Goal: Obtain resource: Download file/media

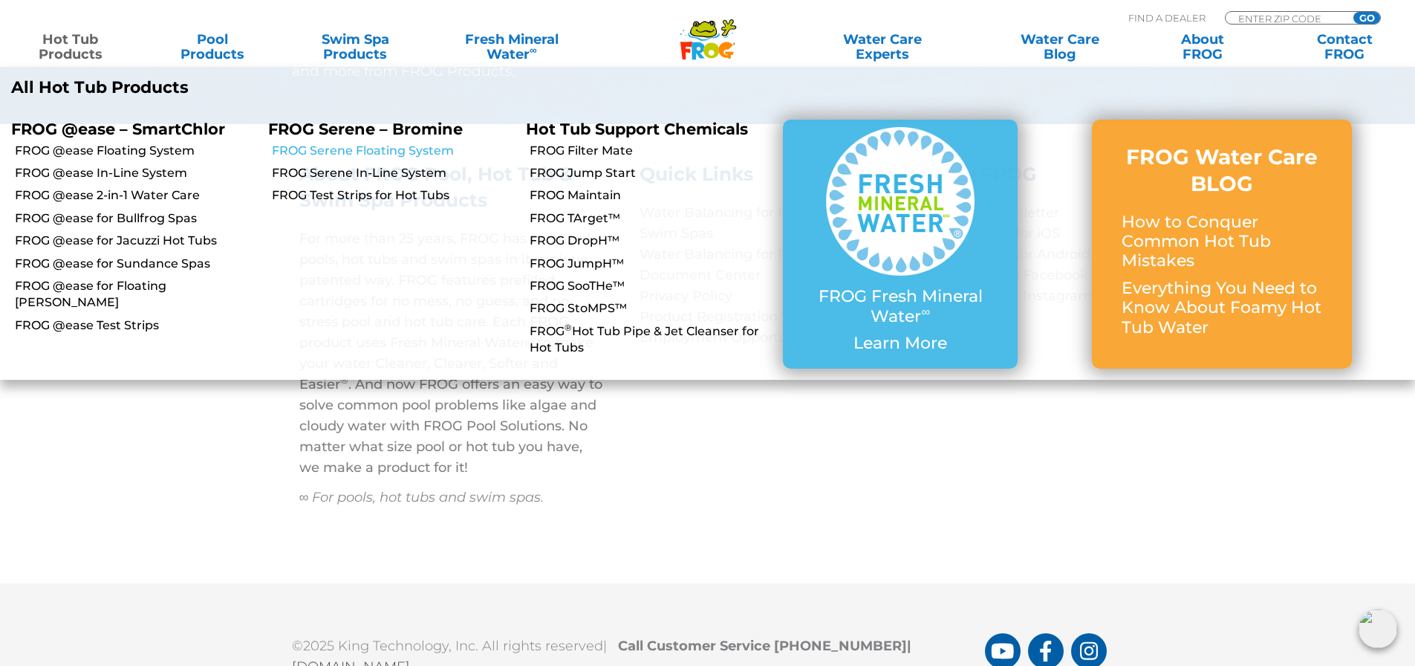
click at [384, 155] on link "FROG Serene Floating System" at bounding box center [393, 151] width 242 height 16
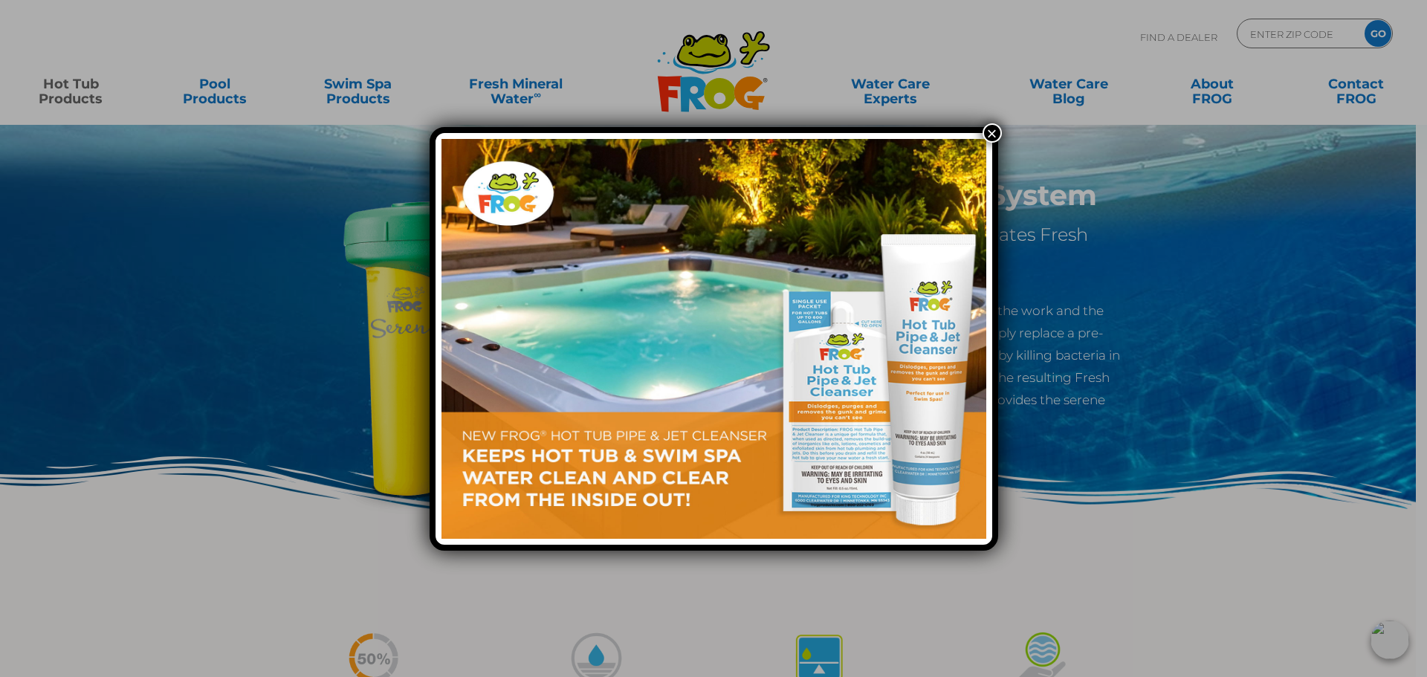
click at [983, 130] on button "×" at bounding box center [991, 132] width 19 height 19
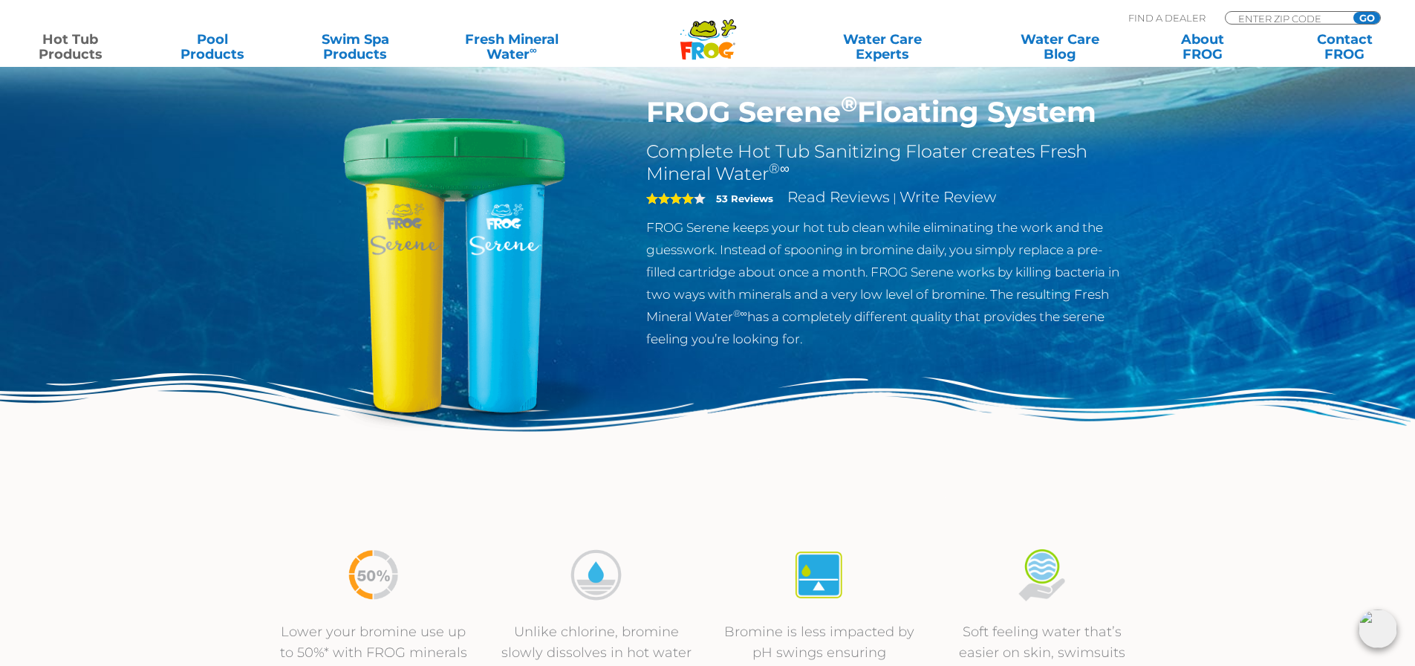
scroll to position [74, 0]
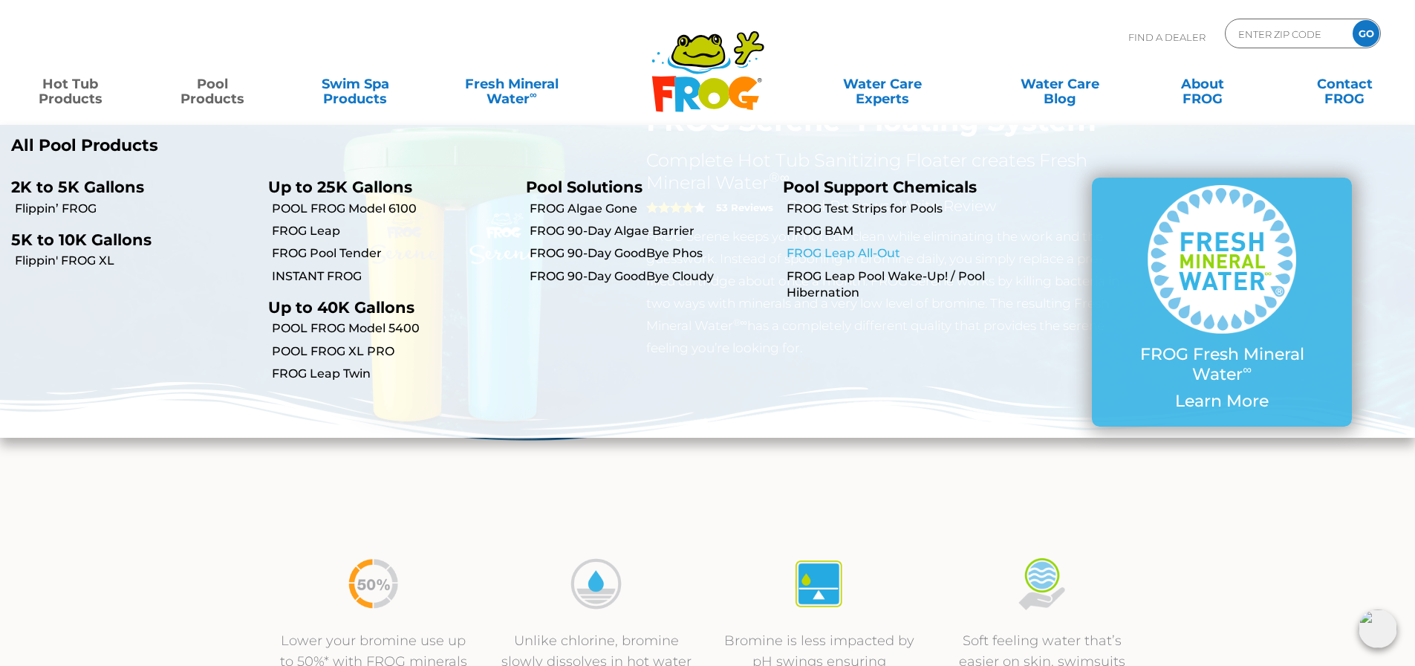
click at [863, 245] on link "FROG Leap All-Out" at bounding box center [908, 253] width 242 height 16
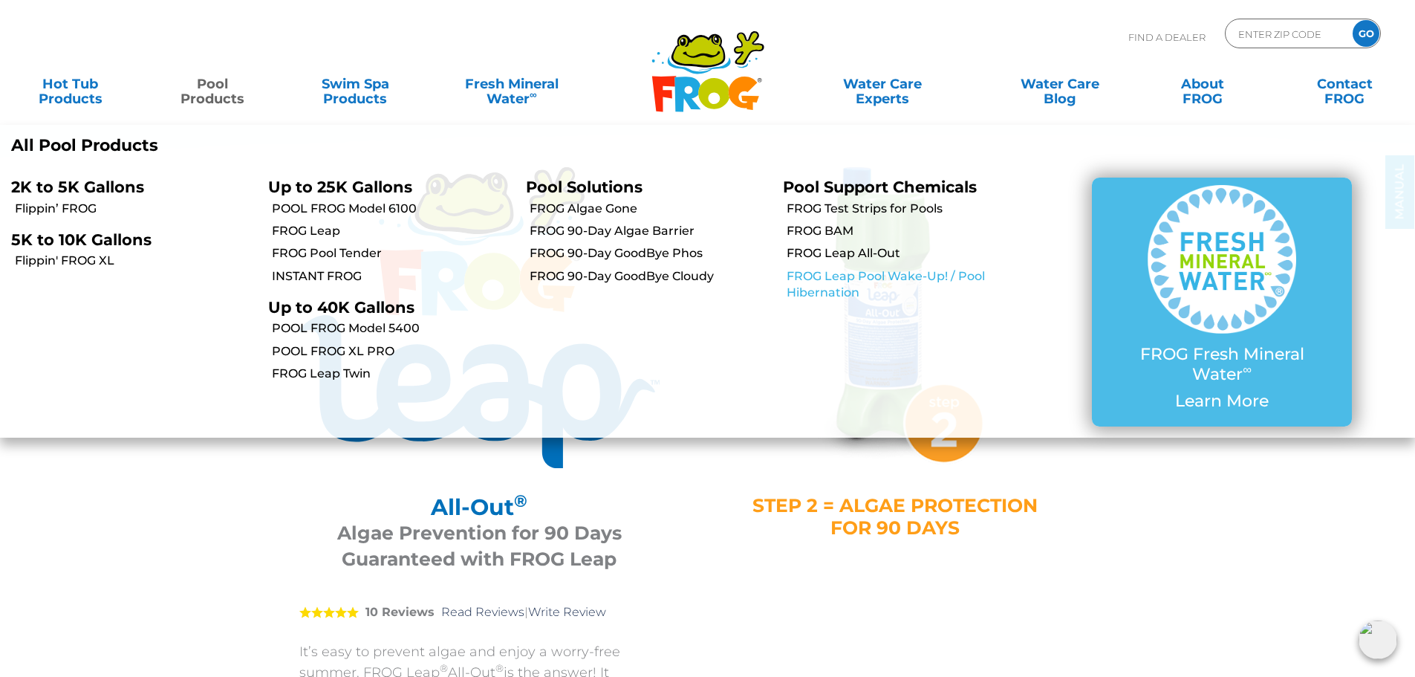
click at [901, 282] on link "FROG Leap Pool Wake-Up! / Pool Hibernation" at bounding box center [908, 284] width 242 height 33
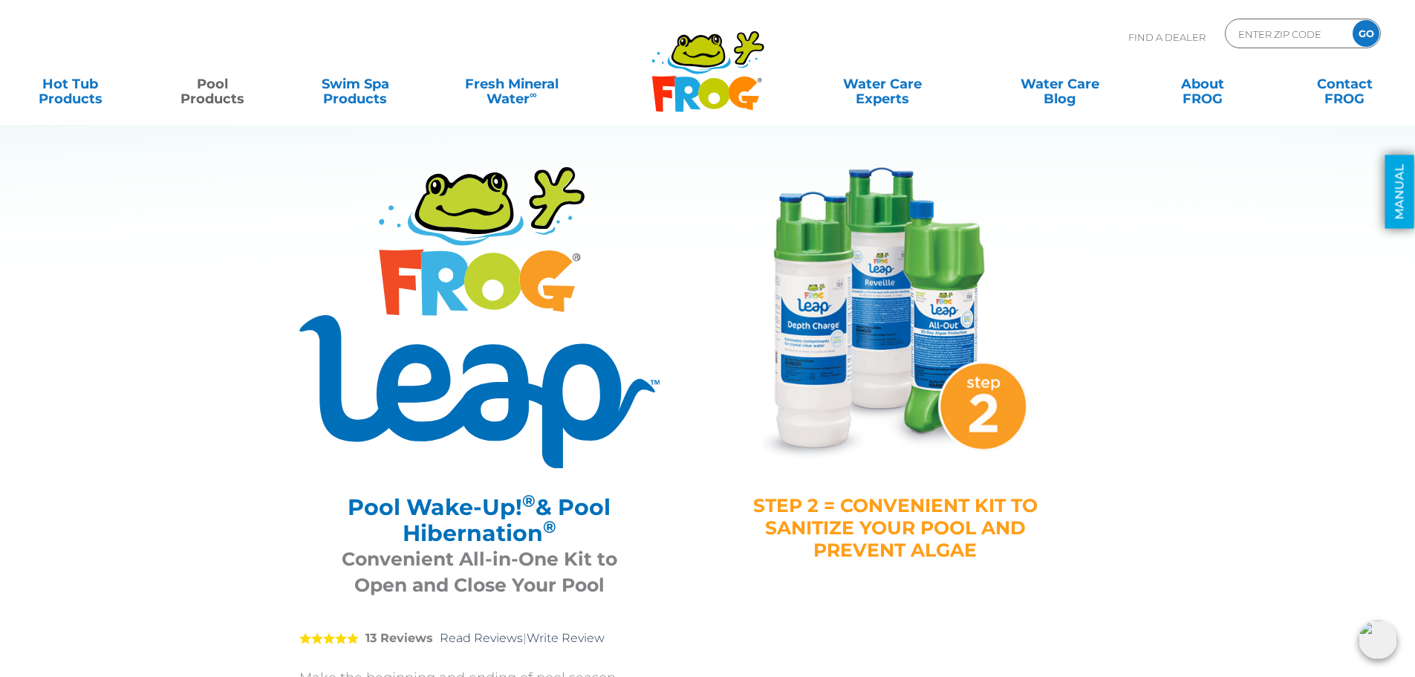
click at [1399, 193] on link "MANUAL" at bounding box center [1400, 192] width 29 height 74
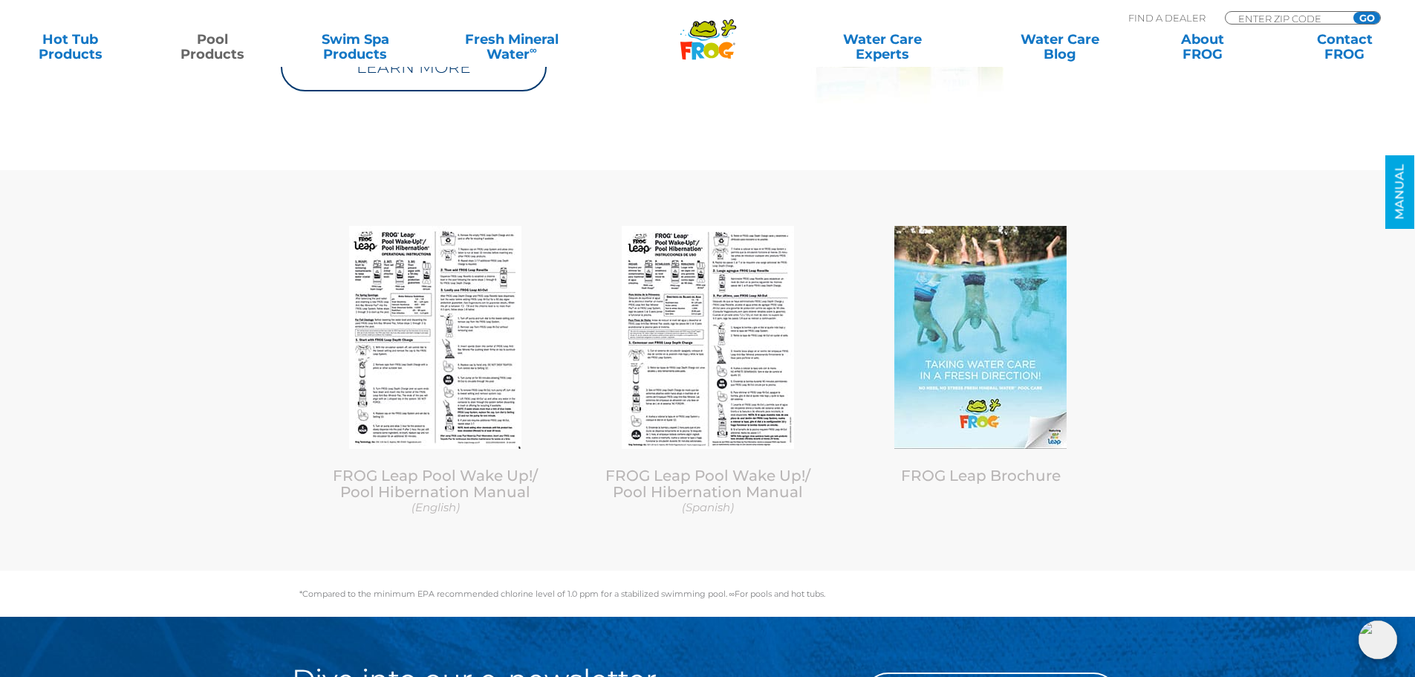
scroll to position [6861, 0]
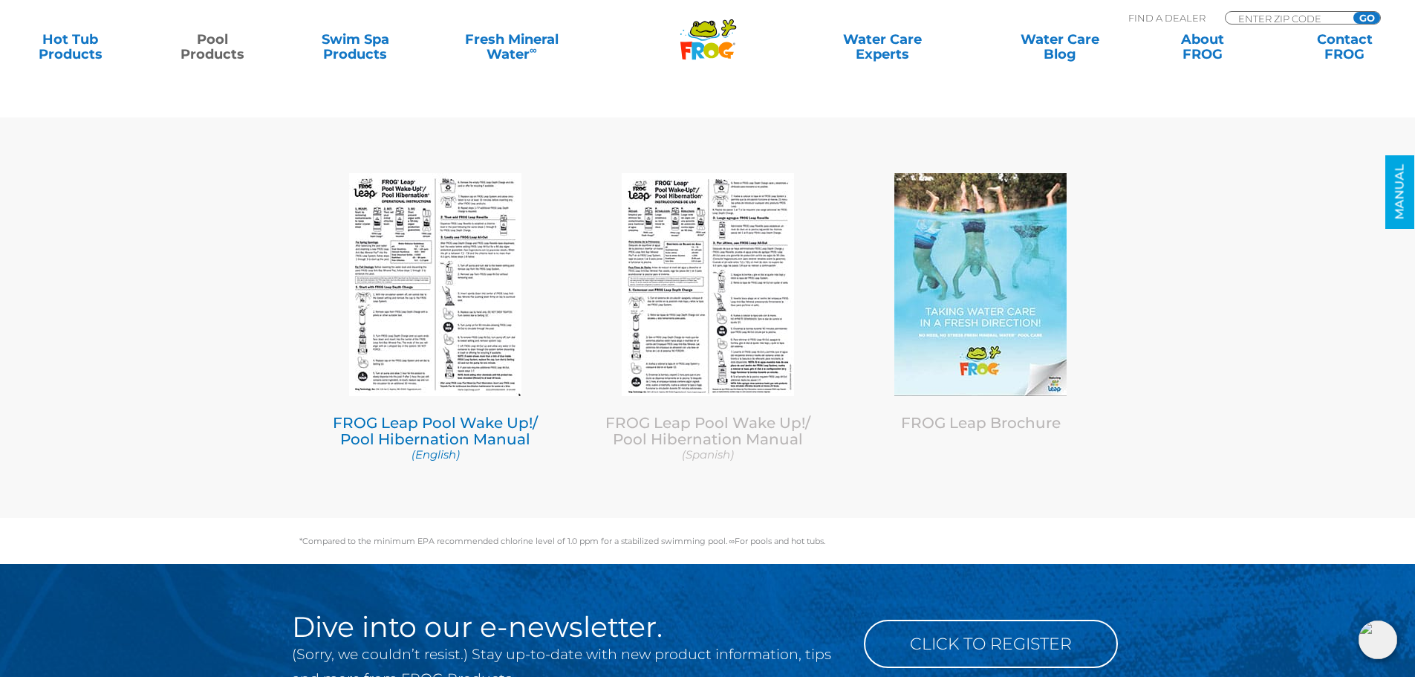
click at [462, 368] on img at bounding box center [435, 284] width 172 height 223
